Goal: Navigation & Orientation: Find specific page/section

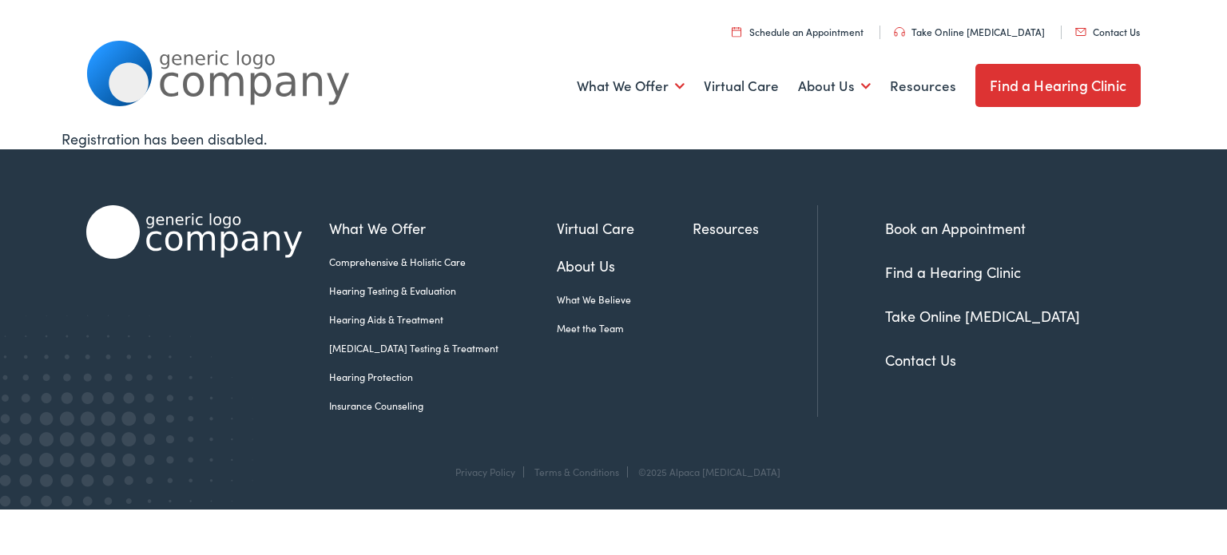
click at [559, 261] on link "About Us" at bounding box center [625, 266] width 136 height 22
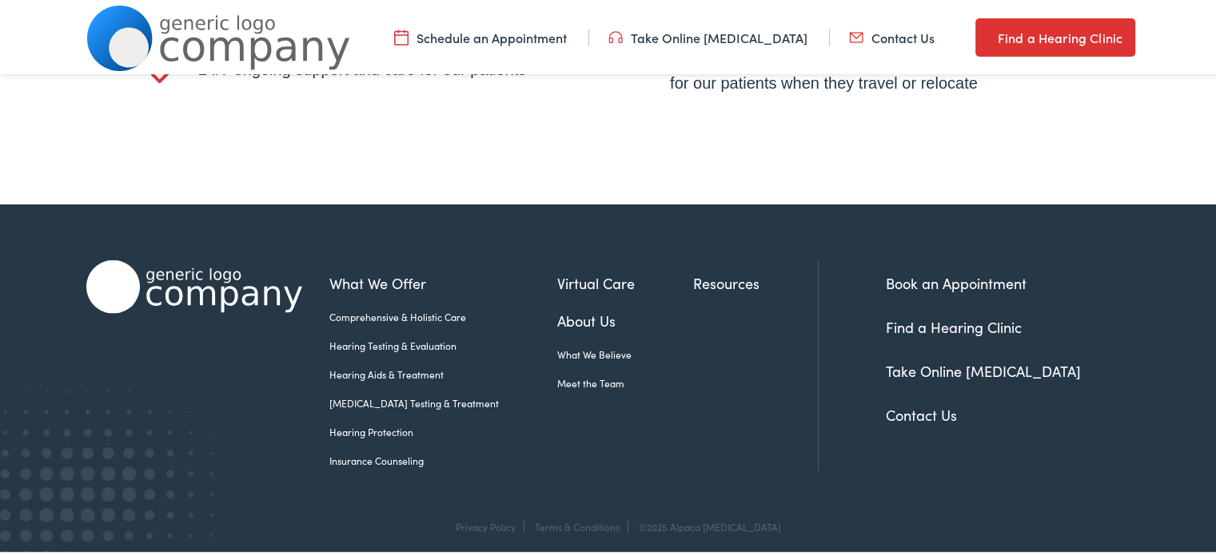
scroll to position [3455, 0]
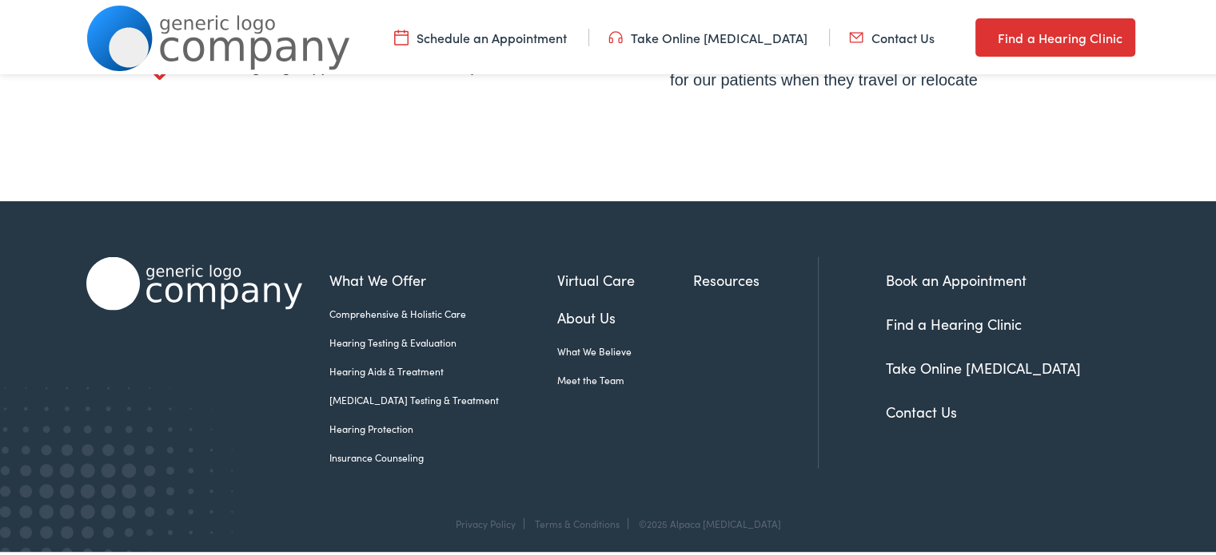
click at [903, 406] on link "Contact Us" at bounding box center [920, 410] width 71 height 20
